Goal: Use online tool/utility: Utilize a website feature to perform a specific function

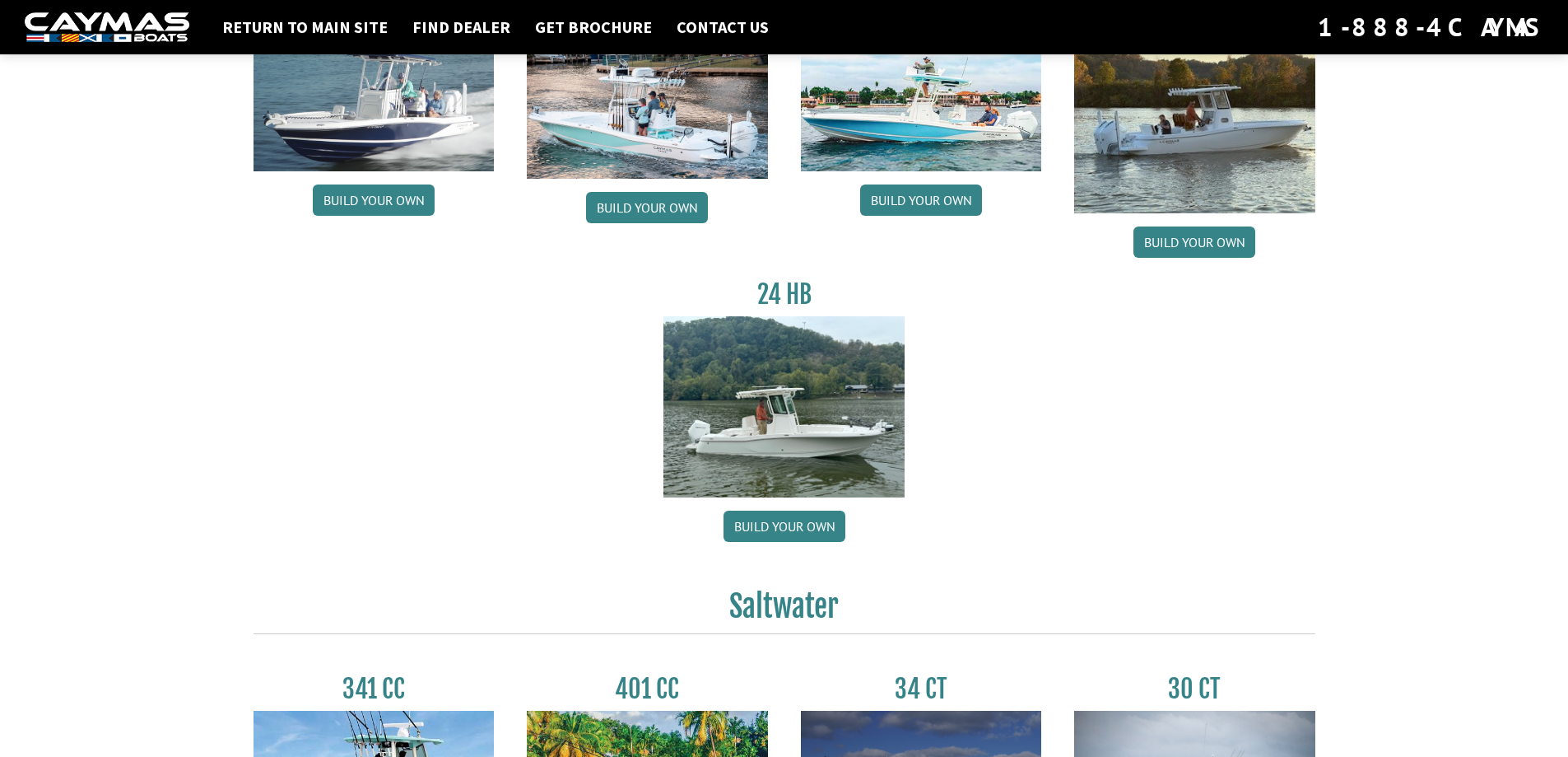
scroll to position [165, 0]
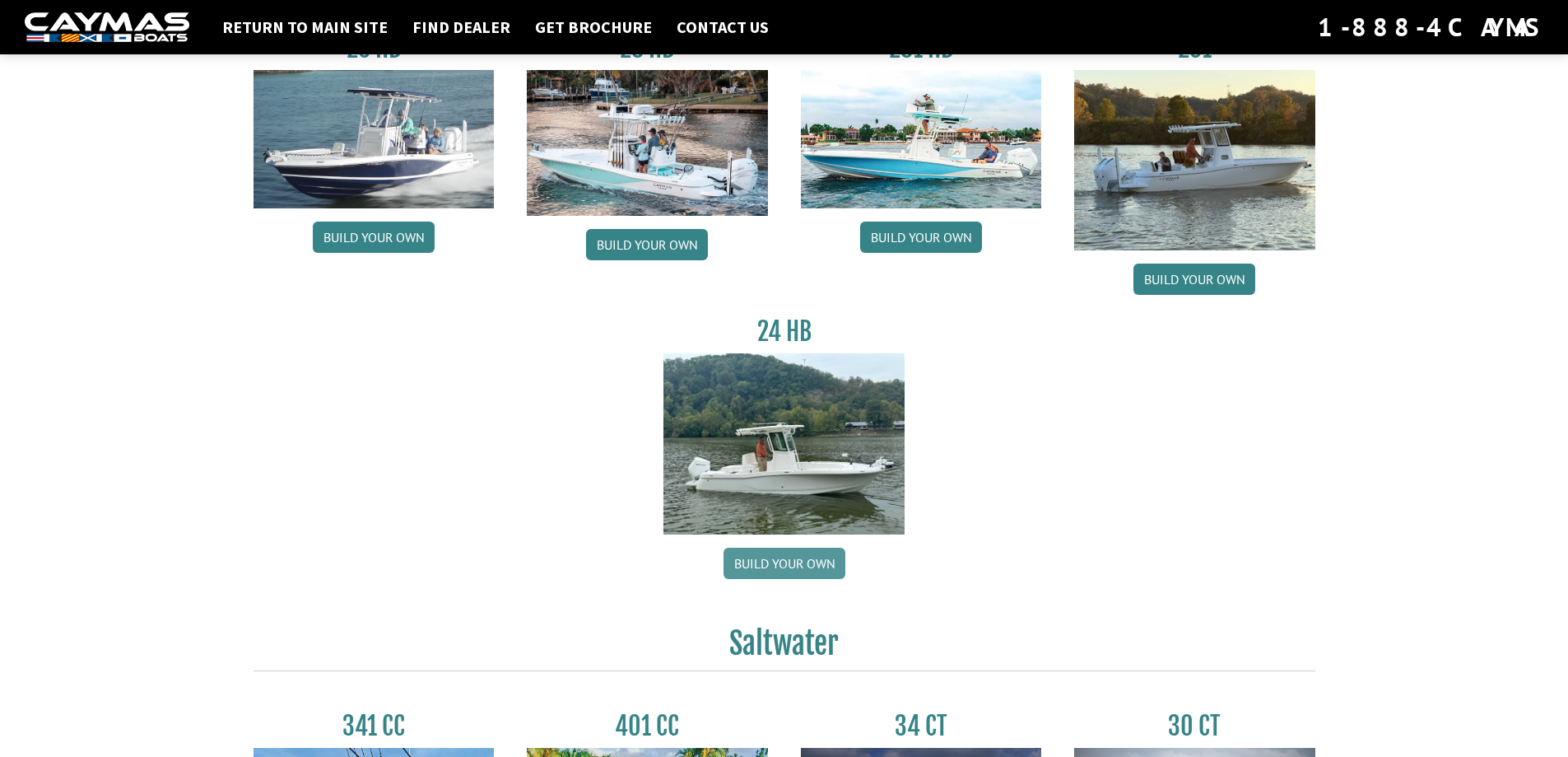
click at [776, 568] on link "Build your own" at bounding box center [785, 562] width 122 height 31
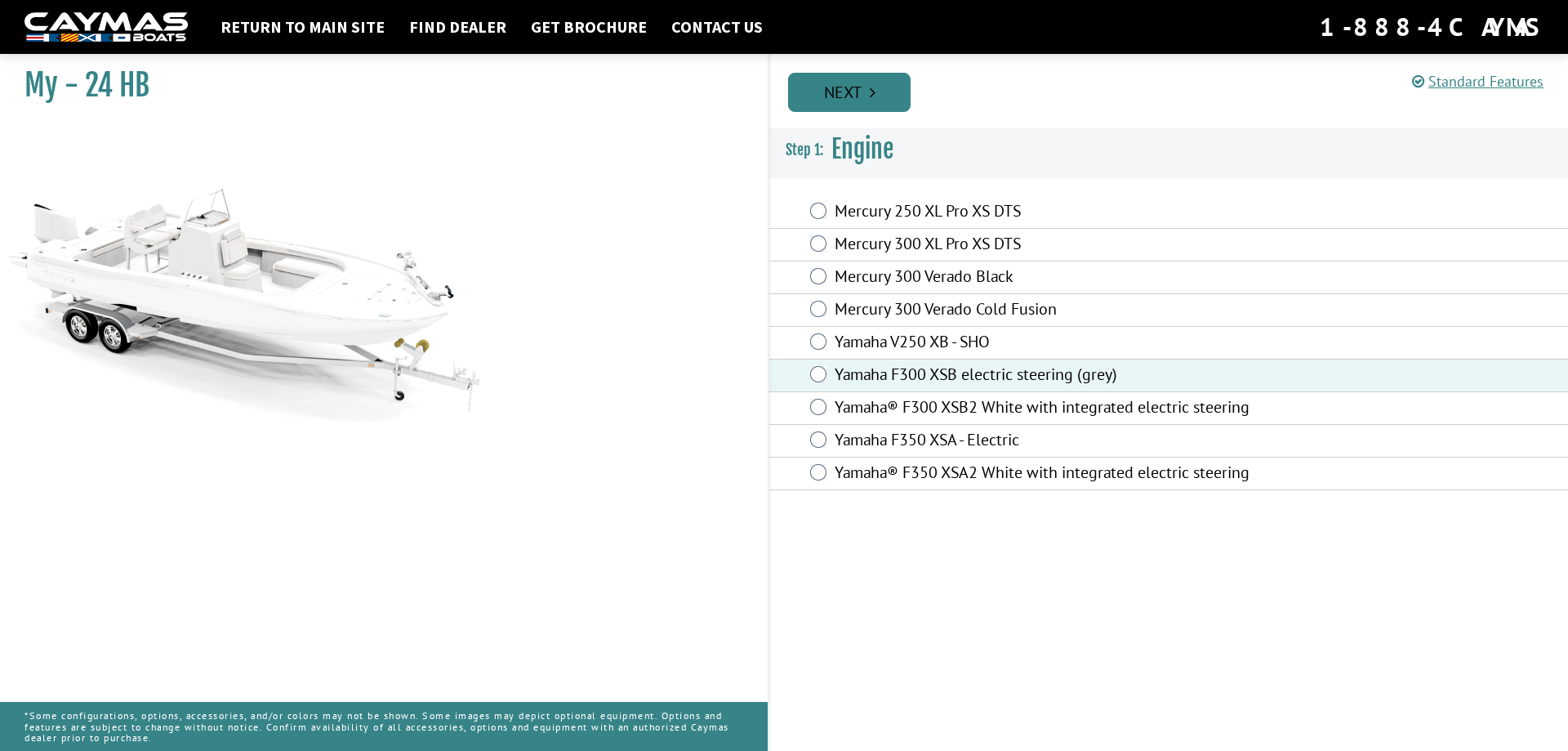
click at [843, 91] on link "Next" at bounding box center [849, 92] width 122 height 39
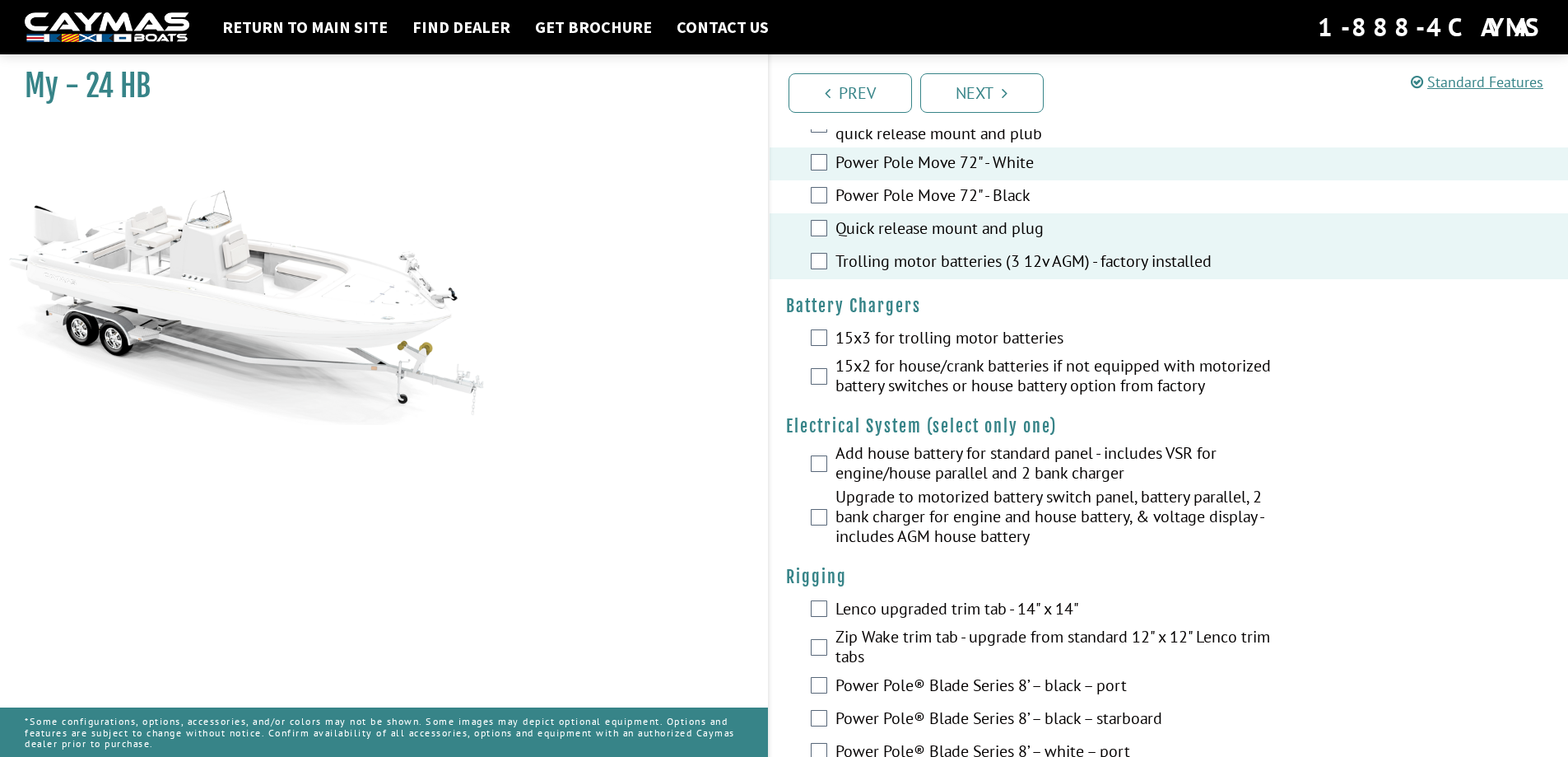
scroll to position [165, 0]
click at [832, 335] on div "15x3 for trolling motor batteries" at bounding box center [1169, 338] width 799 height 33
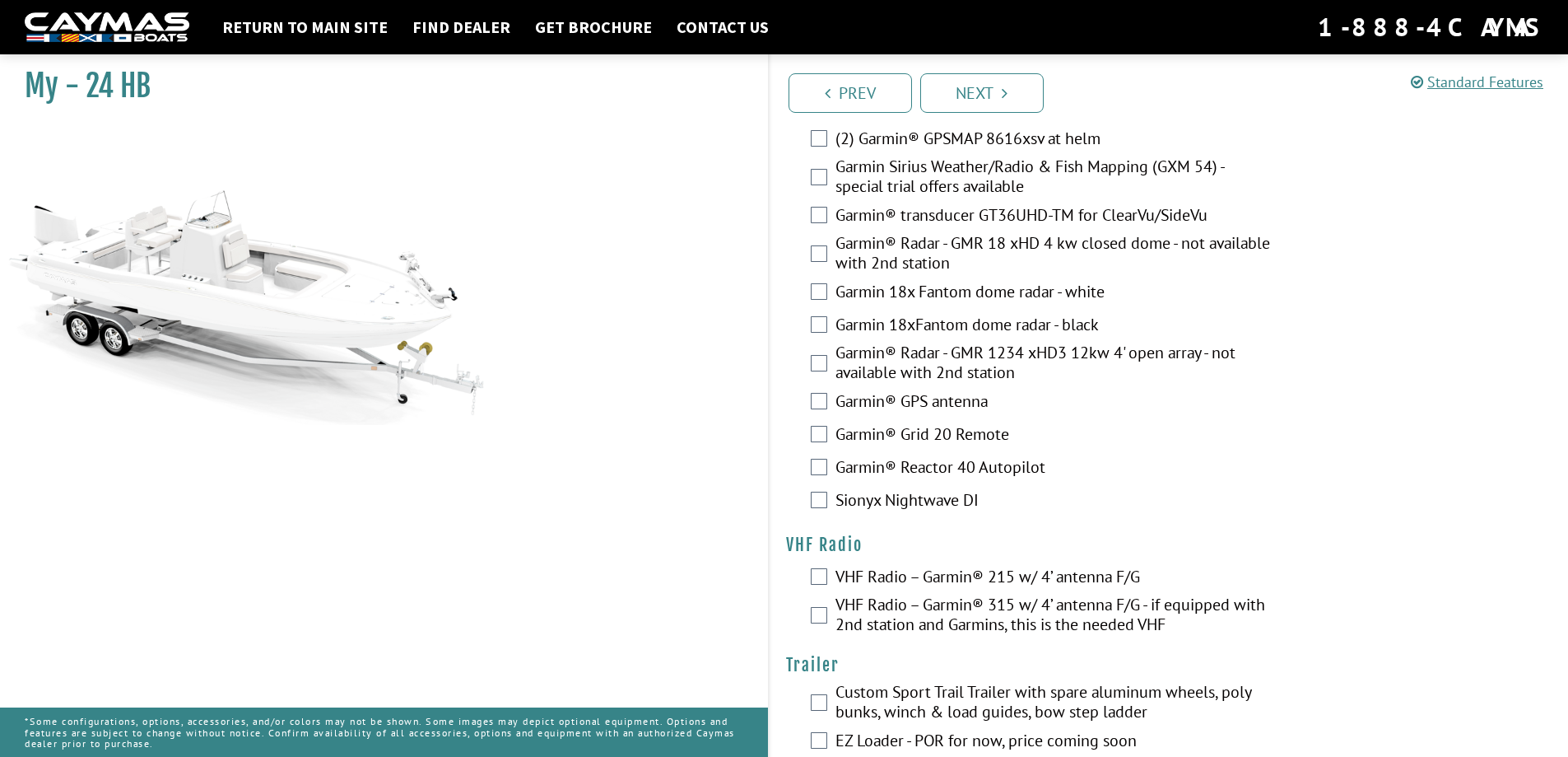
scroll to position [3611, 0]
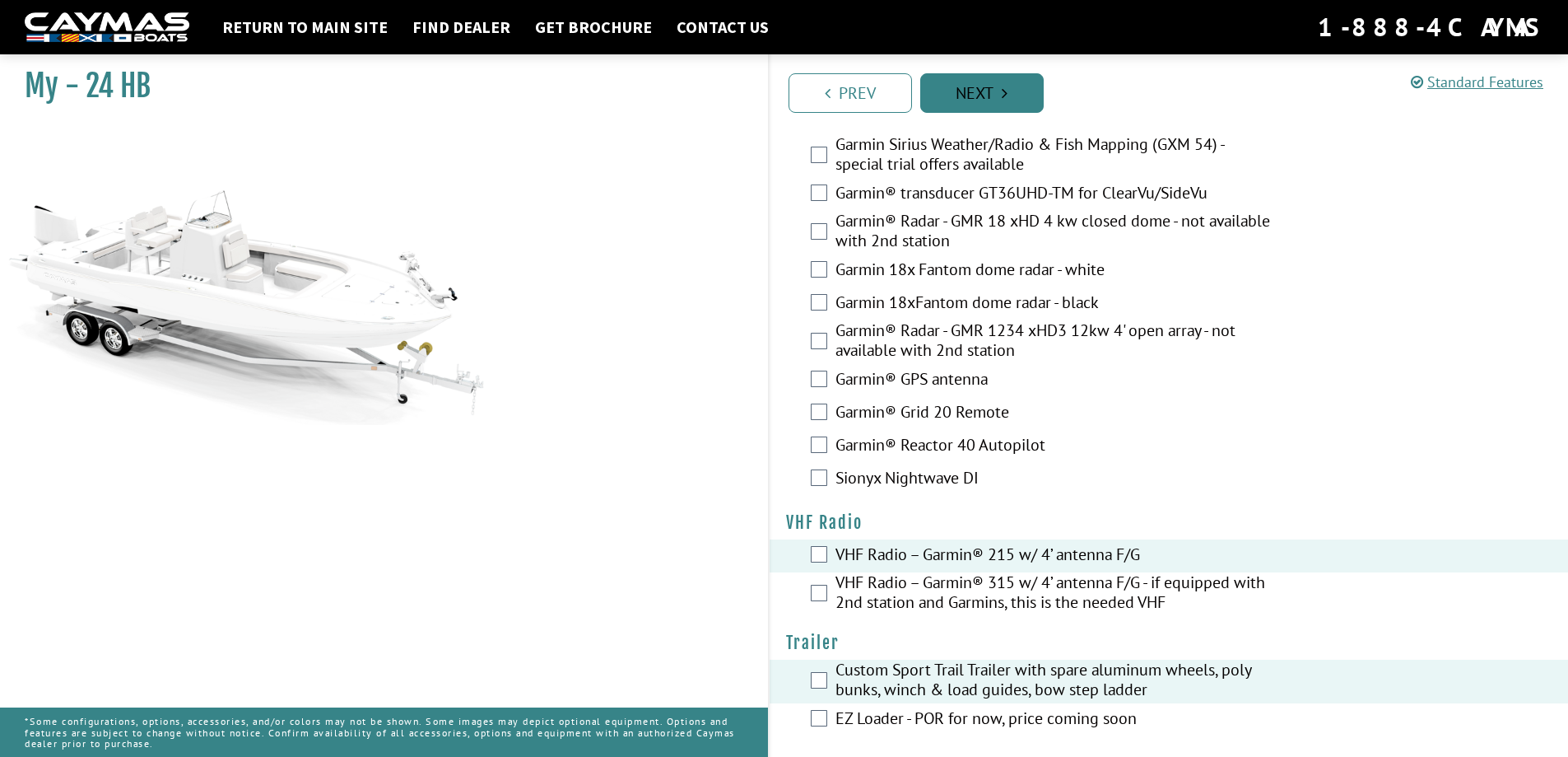
click at [989, 91] on link "Next" at bounding box center [982, 93] width 123 height 40
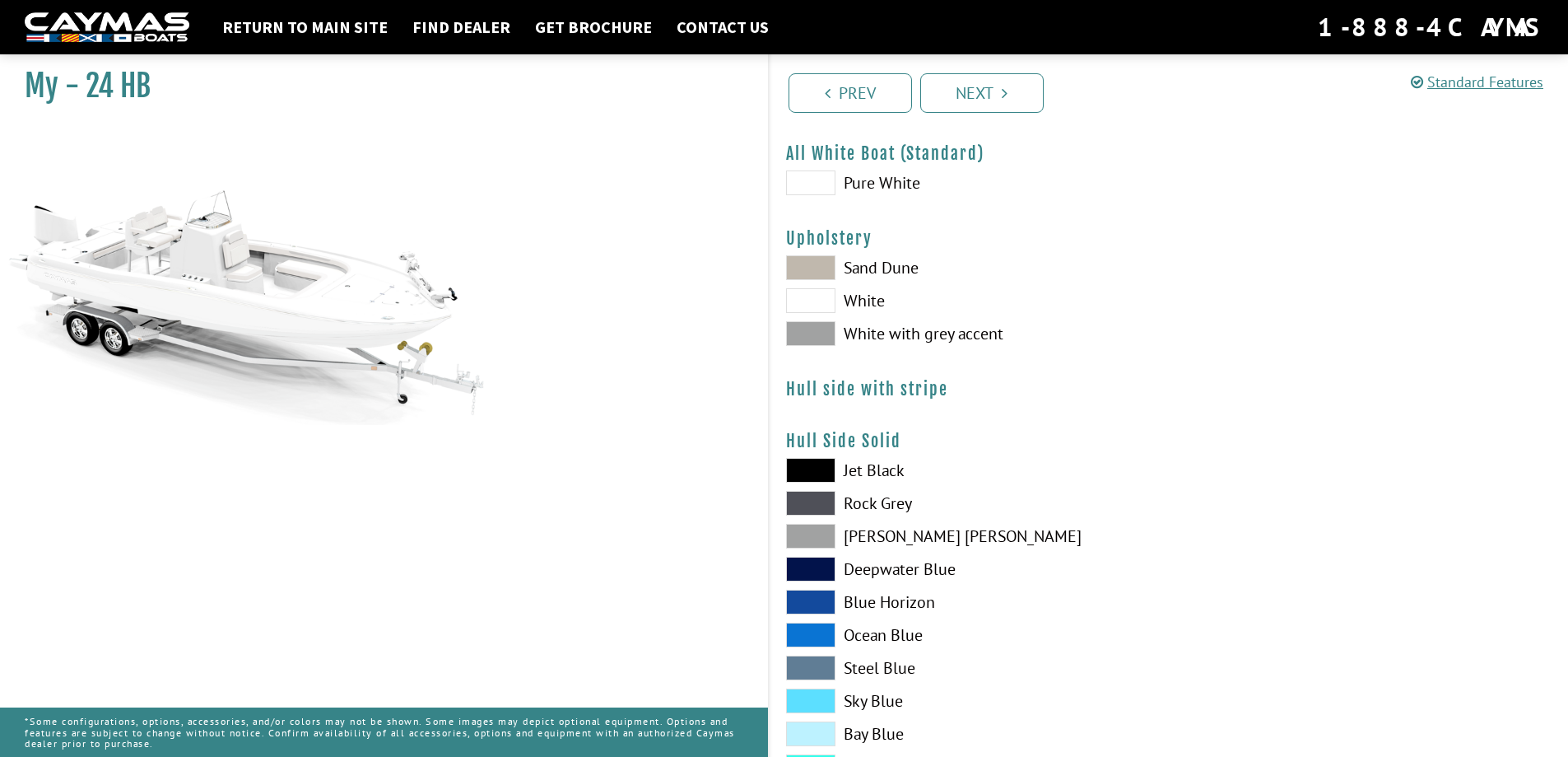
scroll to position [82, 0]
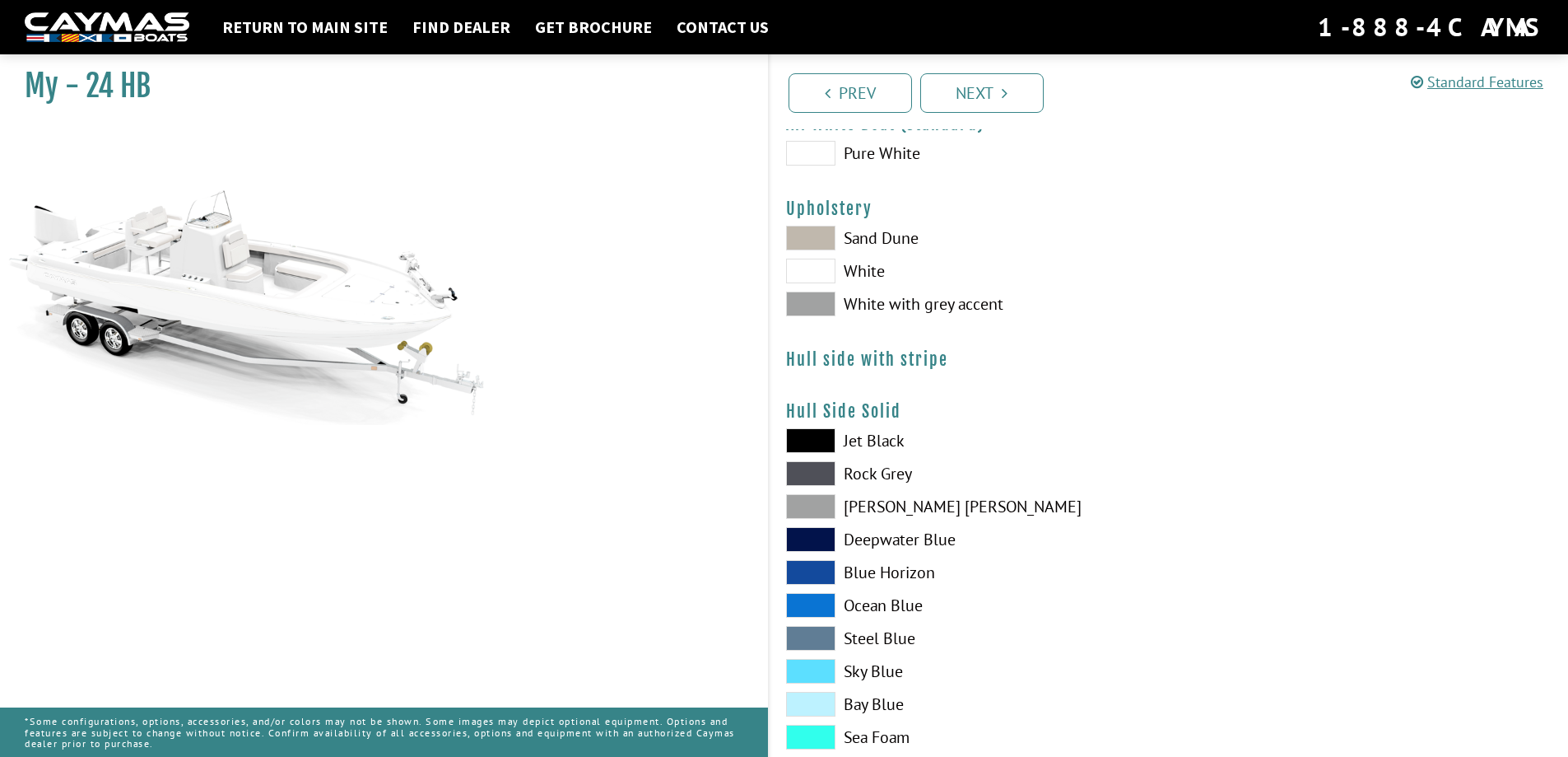
click at [813, 505] on span at bounding box center [811, 506] width 49 height 25
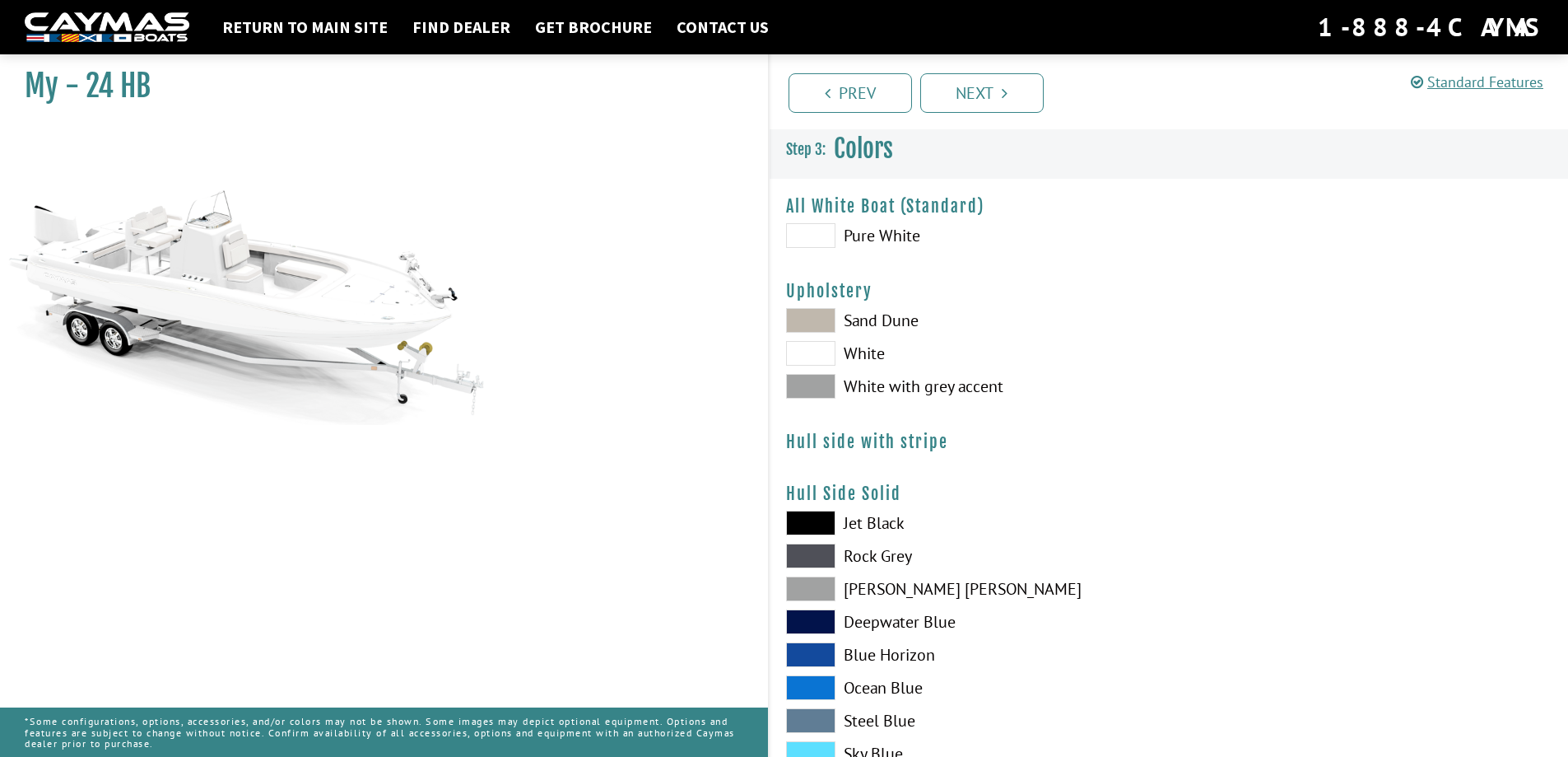
click at [805, 352] on span at bounding box center [811, 353] width 49 height 25
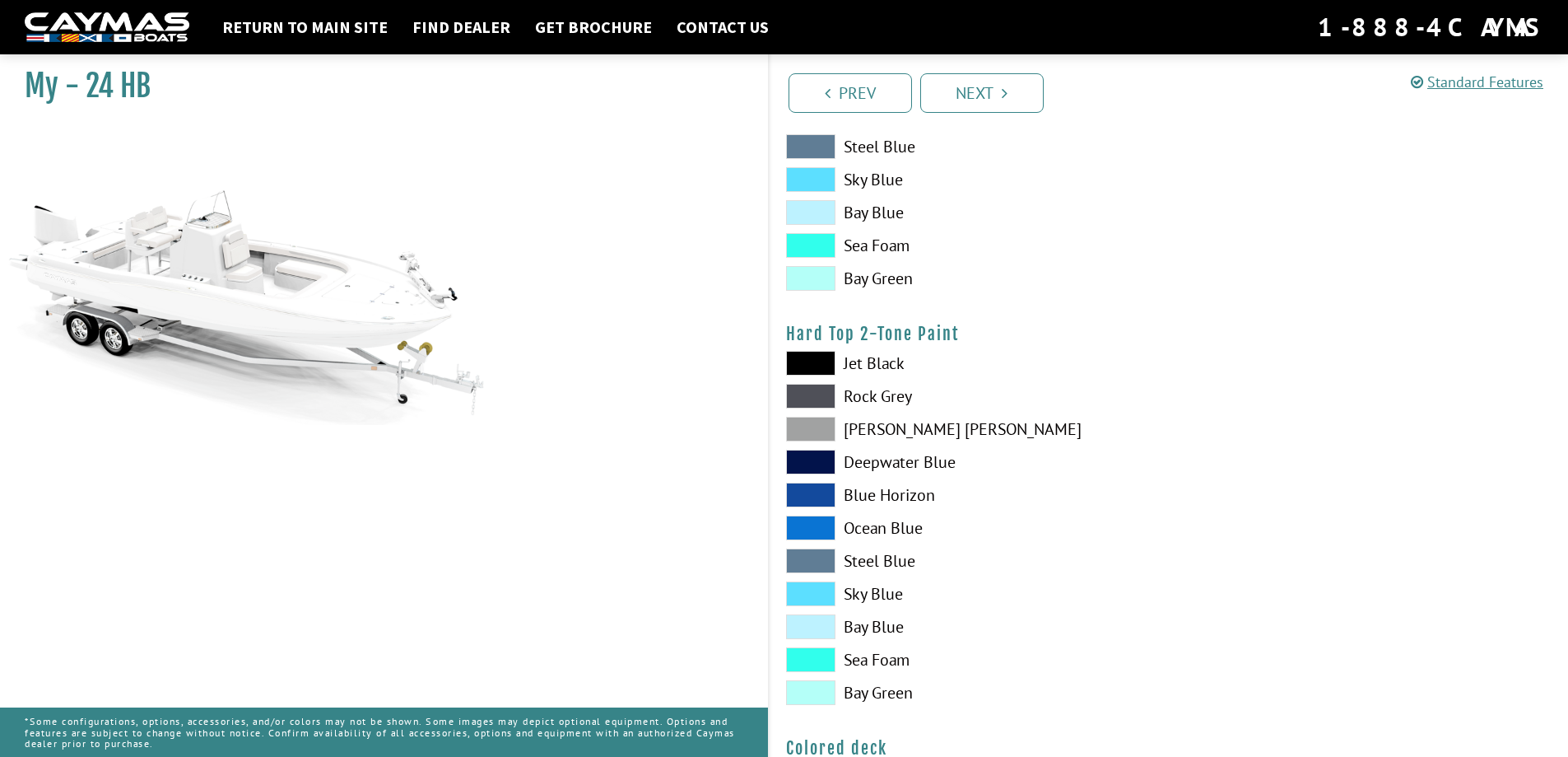
scroll to position [1036, 0]
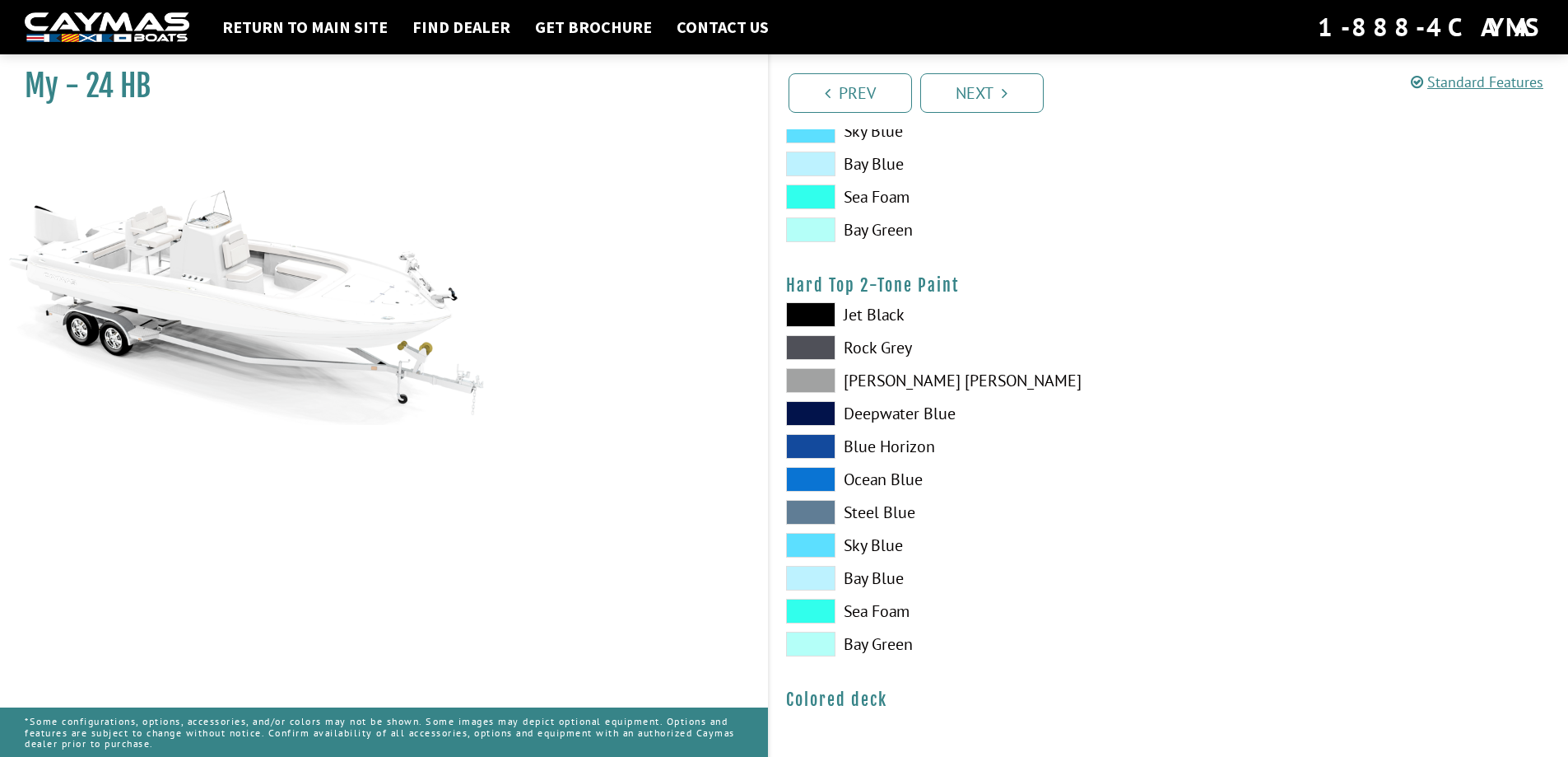
click at [809, 378] on span at bounding box center [811, 380] width 49 height 25
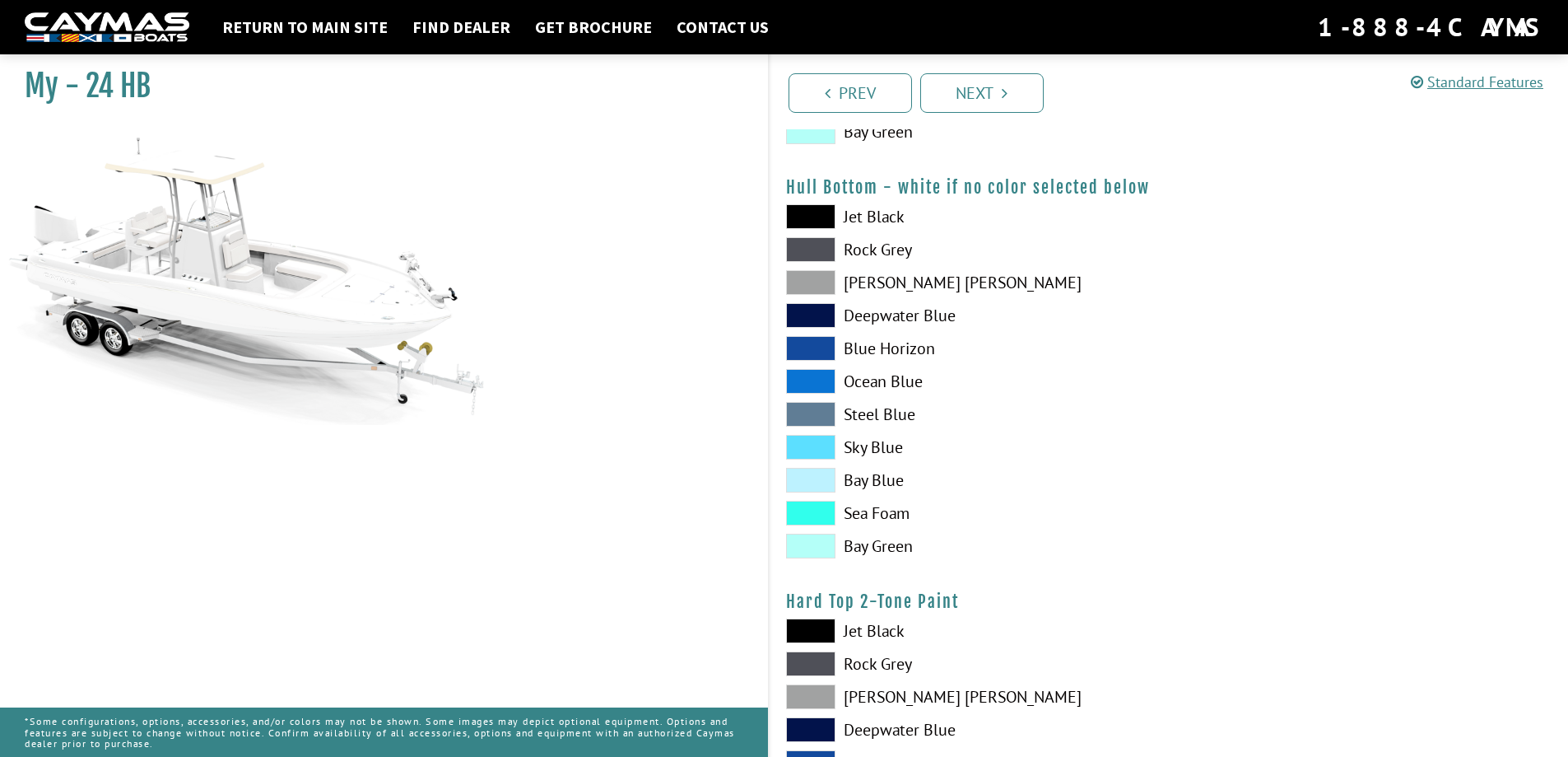
scroll to position [707, 0]
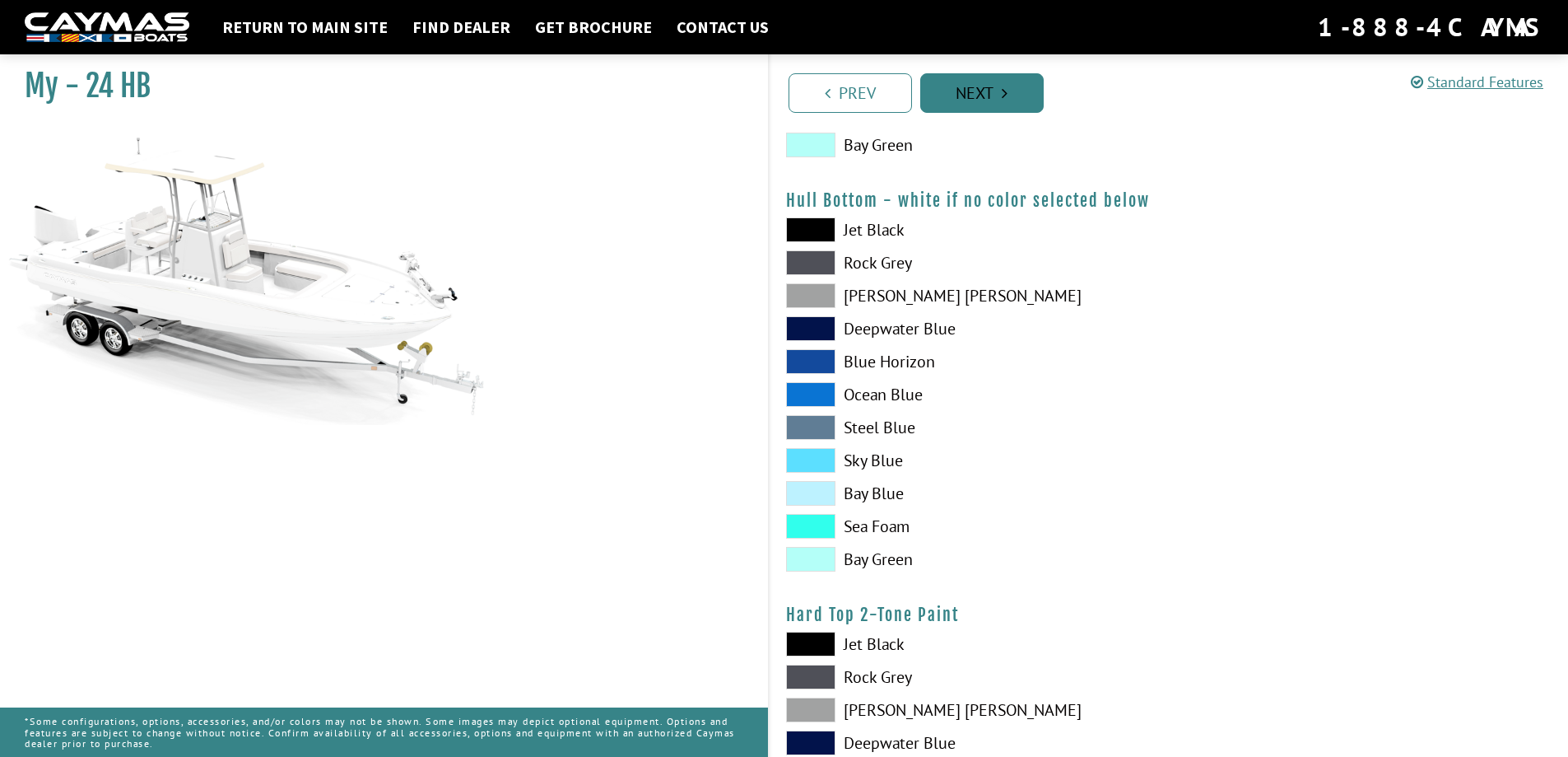
click at [1005, 96] on icon "Pagination" at bounding box center [1005, 92] width 6 height 16
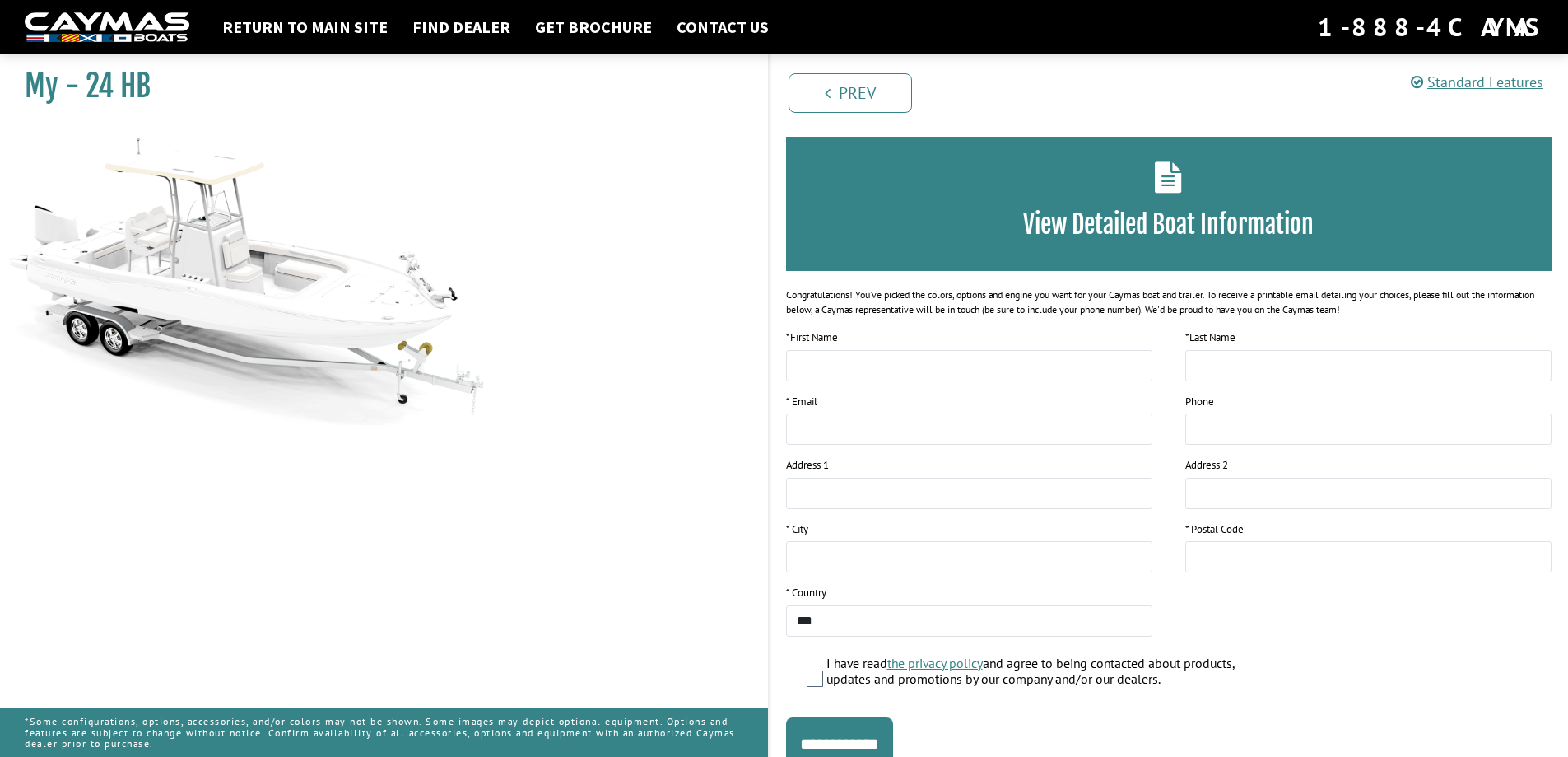
scroll to position [0, 0]
